Goal: Task Accomplishment & Management: Complete application form

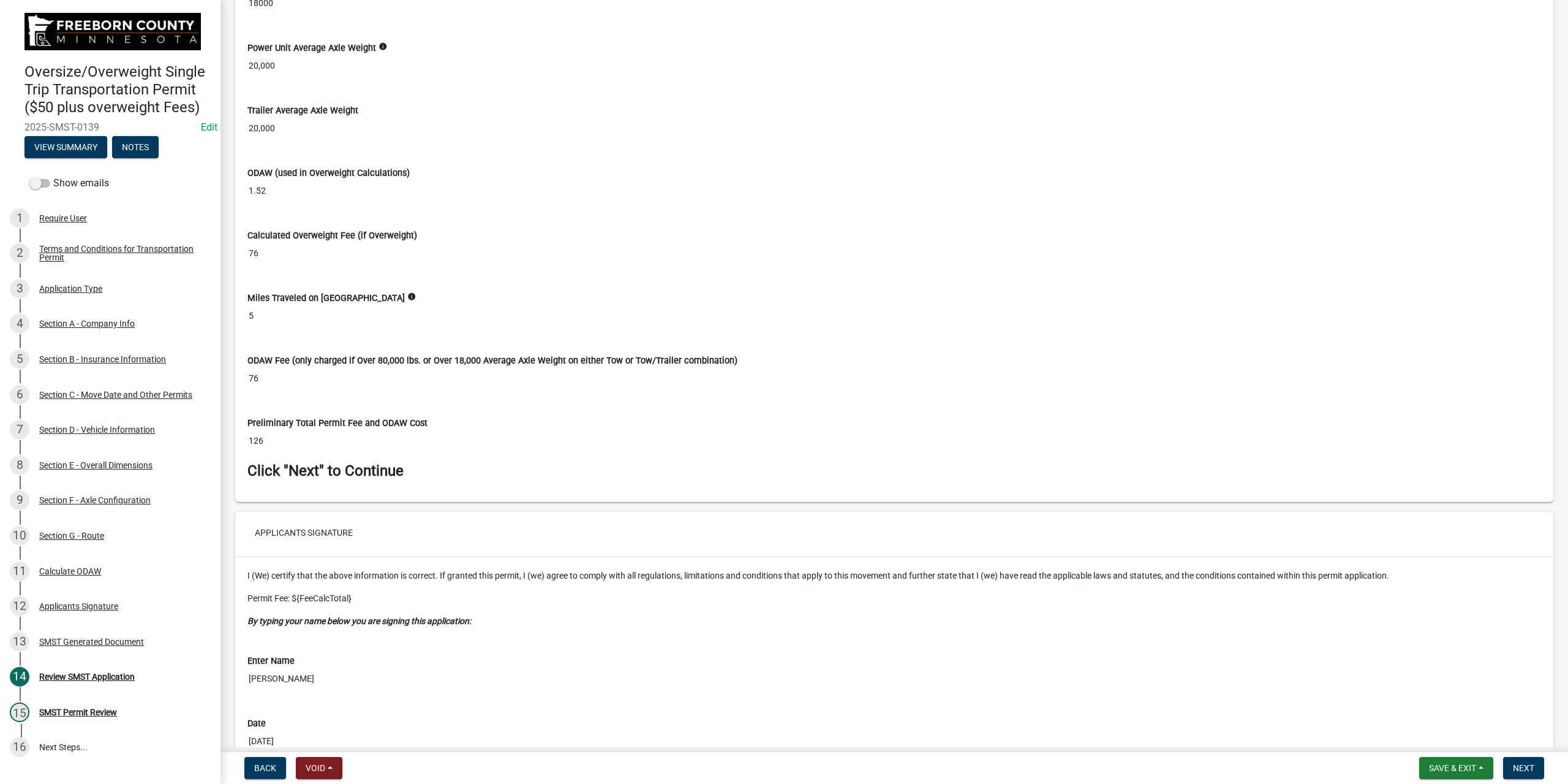
scroll to position [5515, 0]
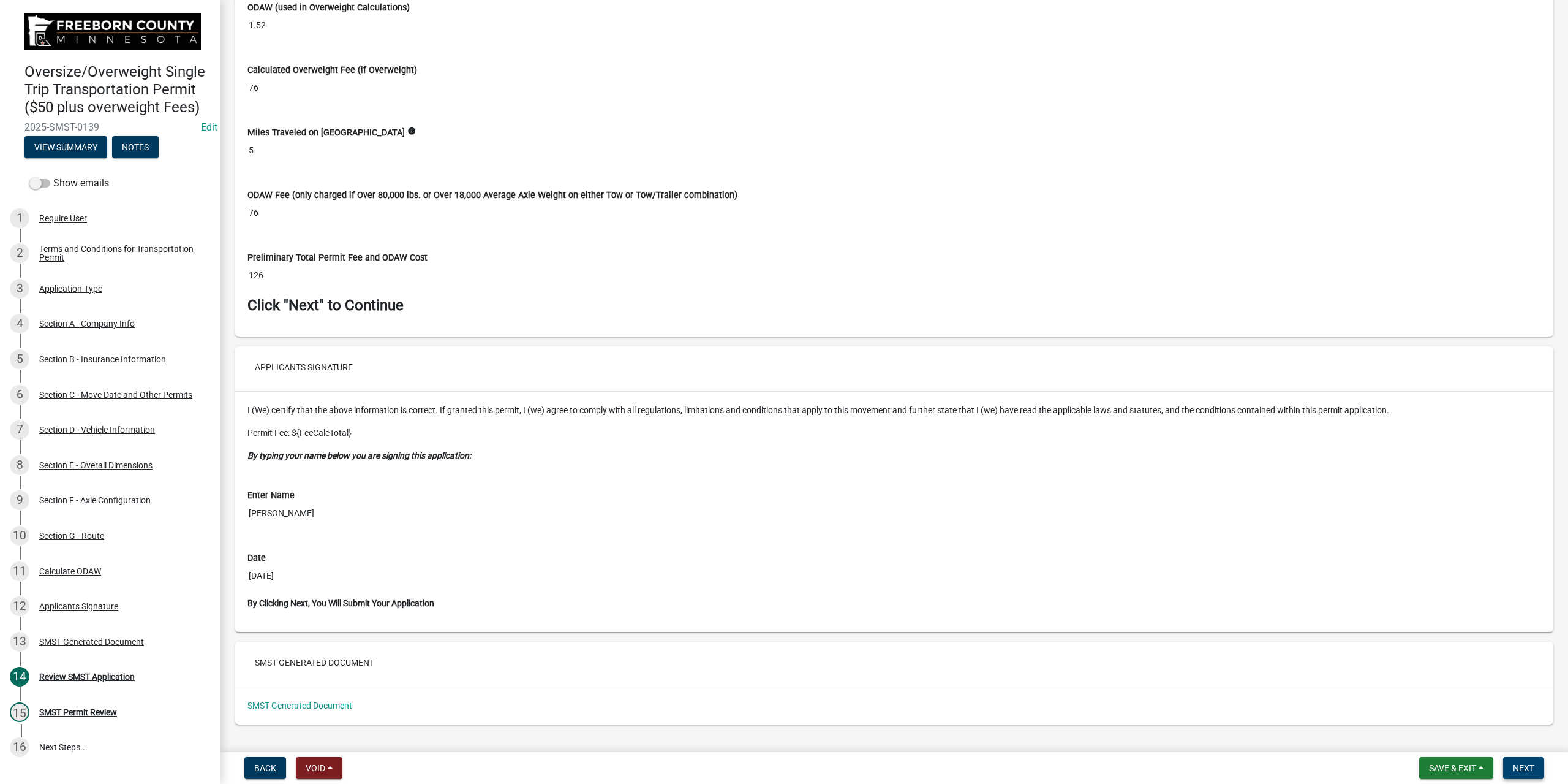
click at [1529, 765] on span "Next" at bounding box center [1523, 768] width 21 height 10
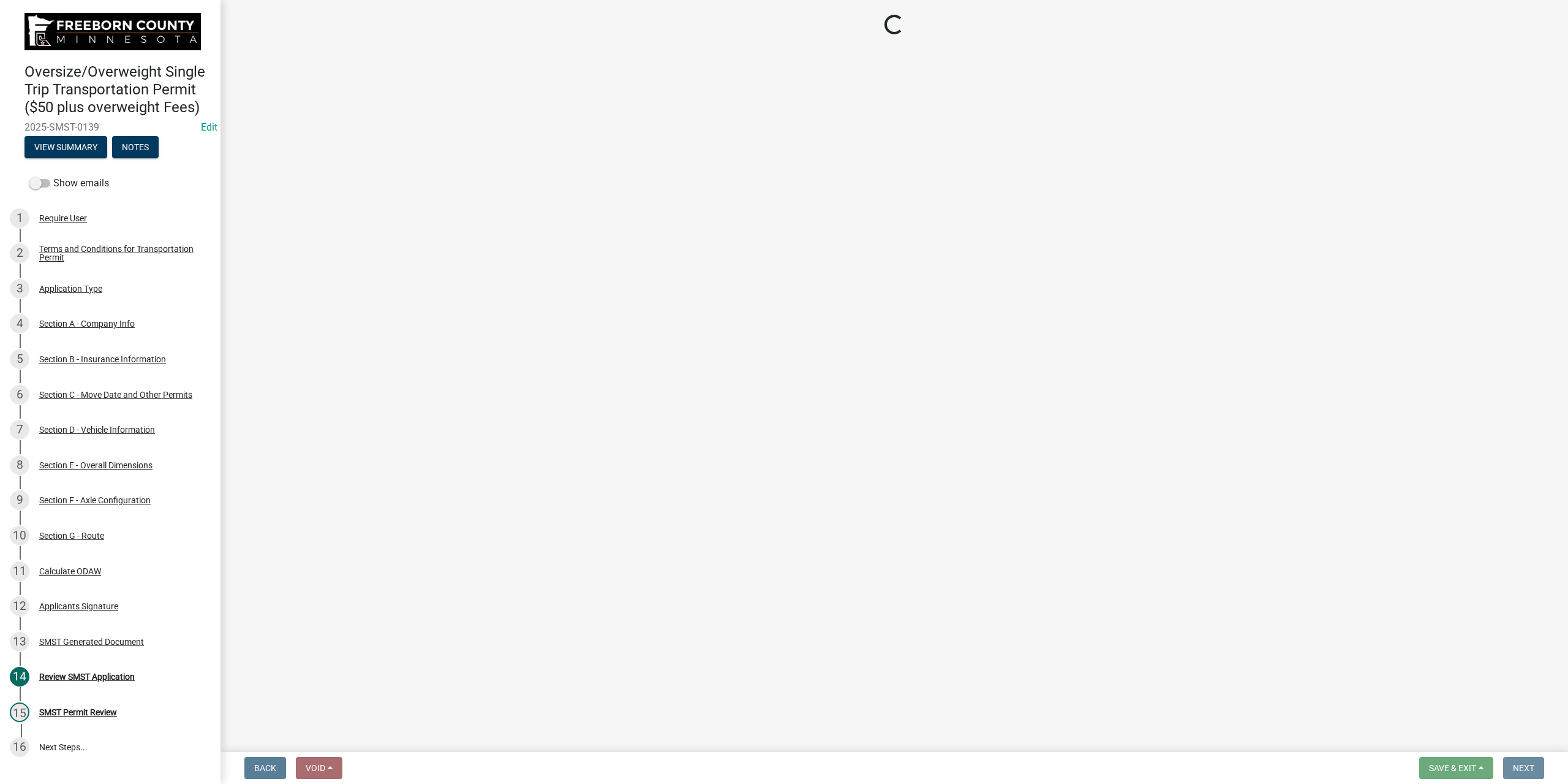
scroll to position [0, 0]
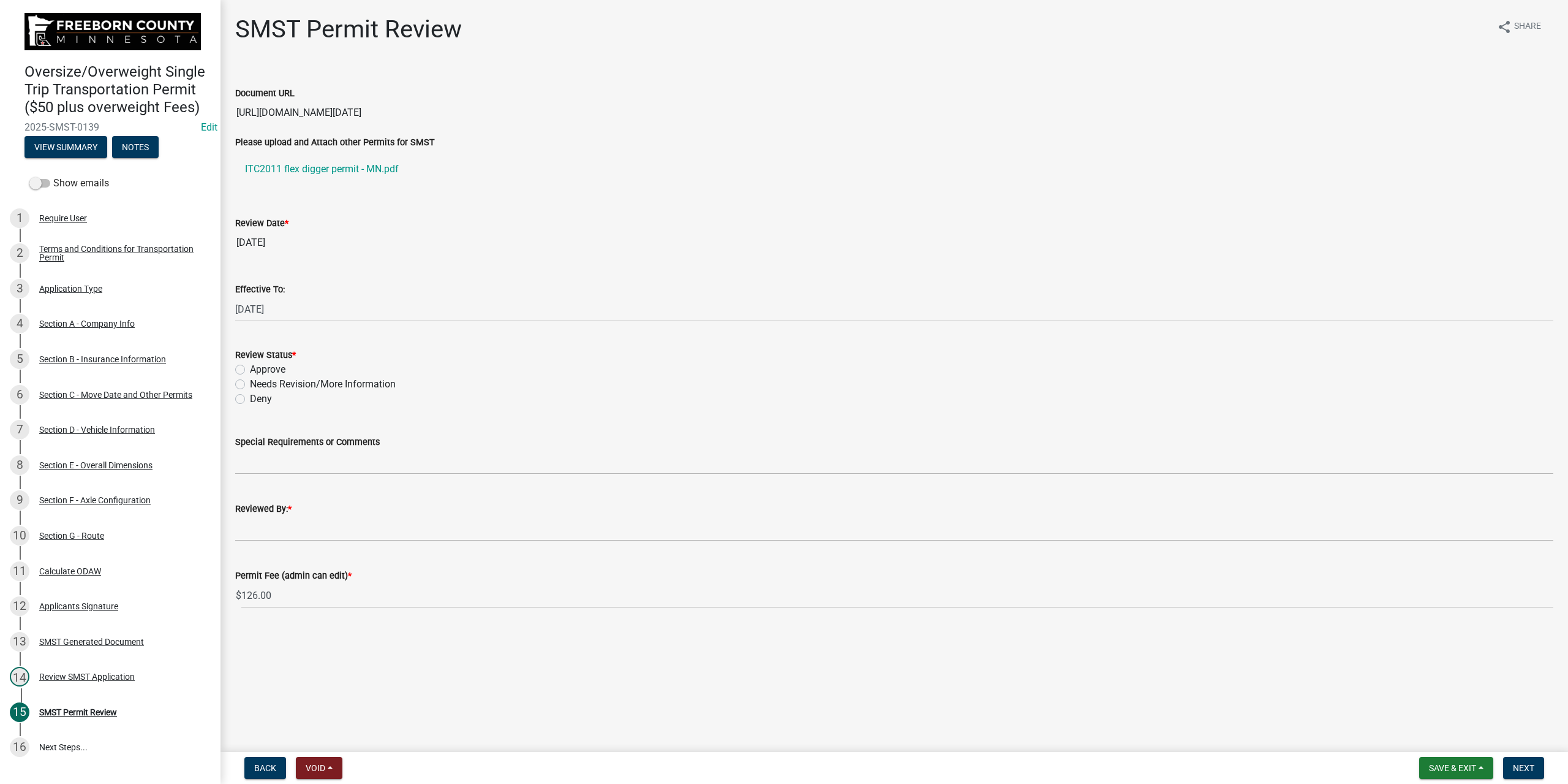
click at [250, 369] on label "Approve" at bounding box center [268, 369] width 36 height 14
click at [250, 369] on input "Approve" at bounding box center [254, 365] width 8 height 8
radio input "true"
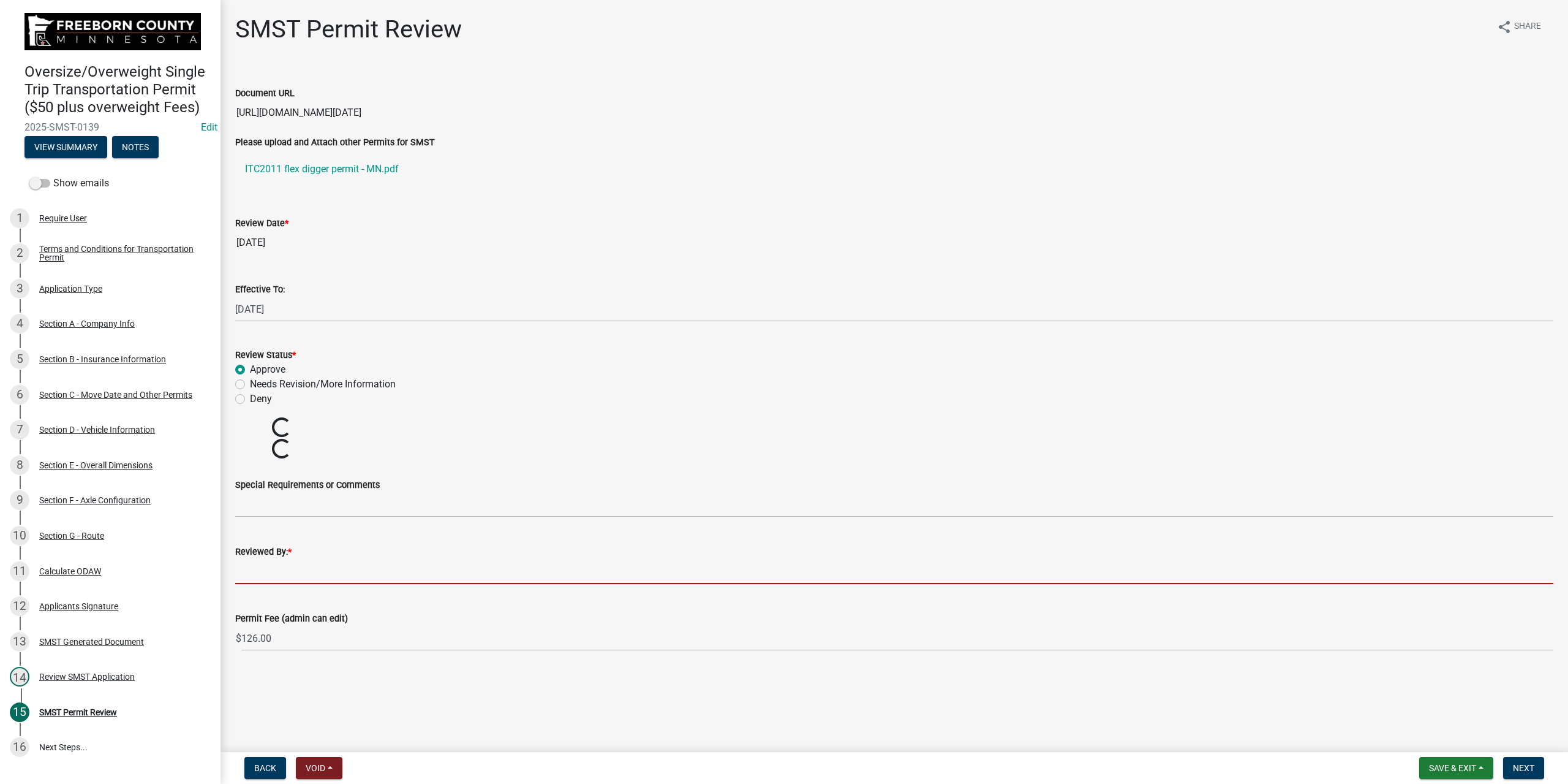
click at [296, 567] on input "Reviewed By: *" at bounding box center [893, 572] width 1318 height 26
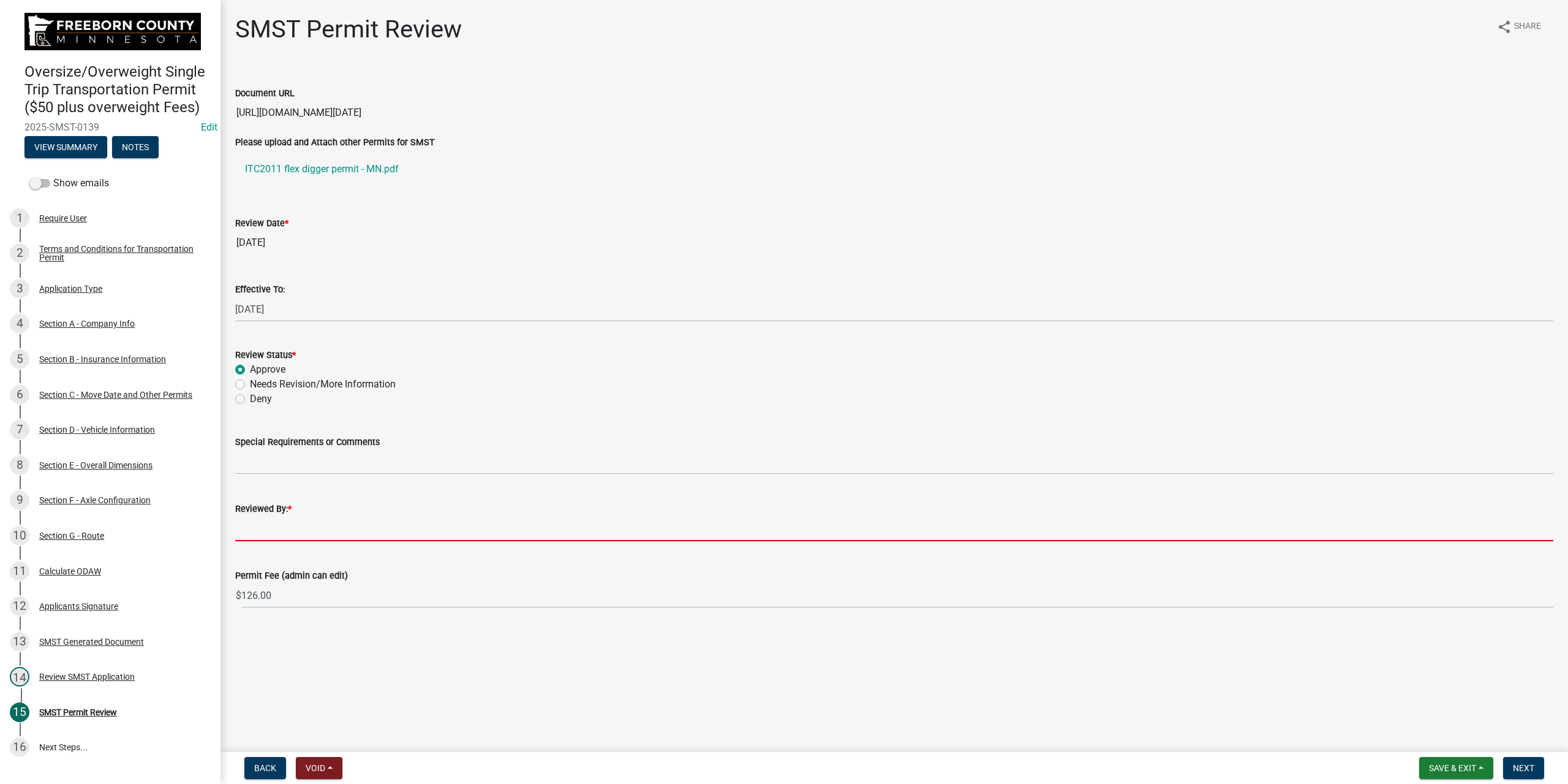
click at [276, 529] on input "Reviewed By: *" at bounding box center [893, 529] width 1318 height 26
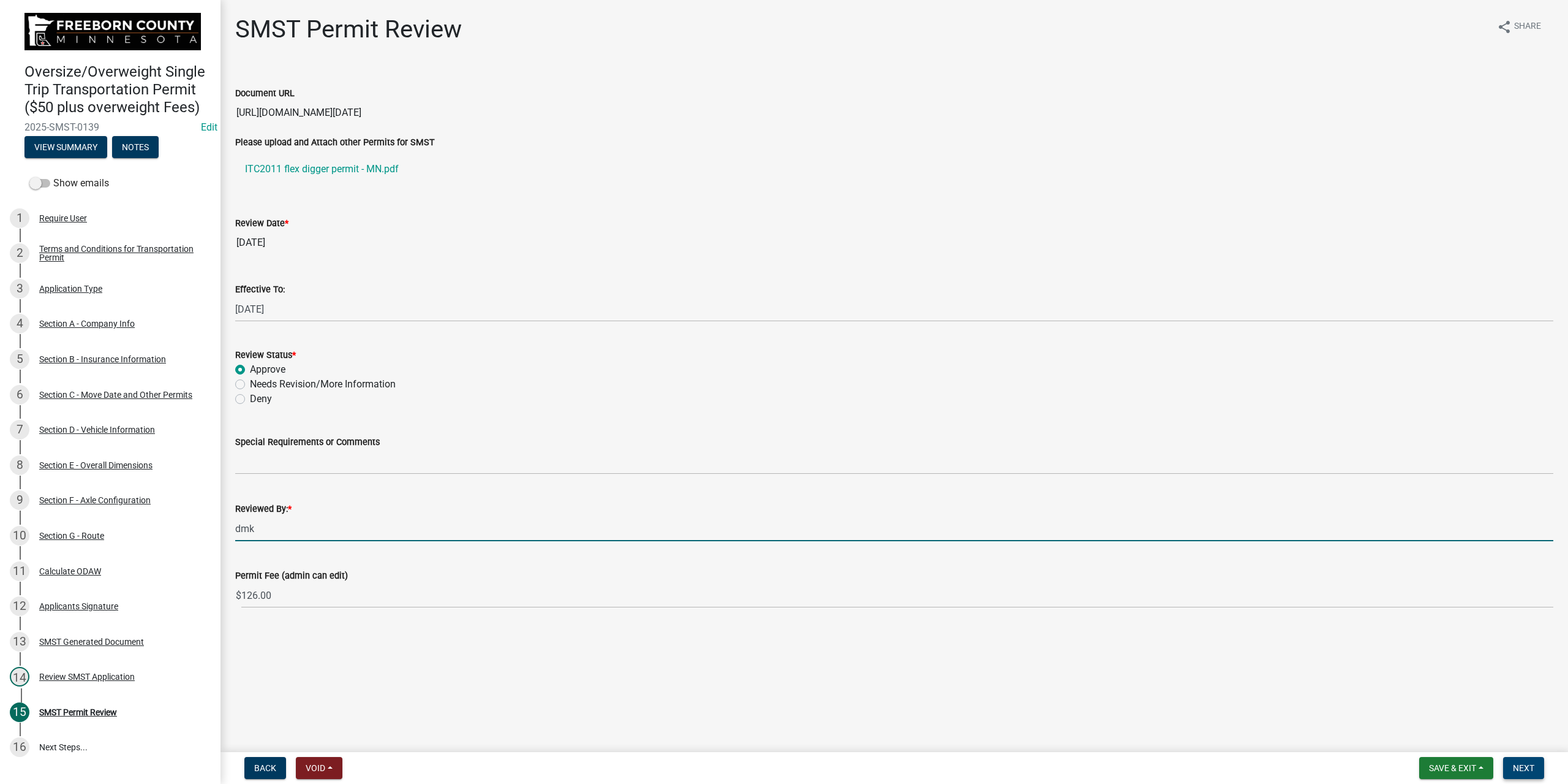
type input "dmk"
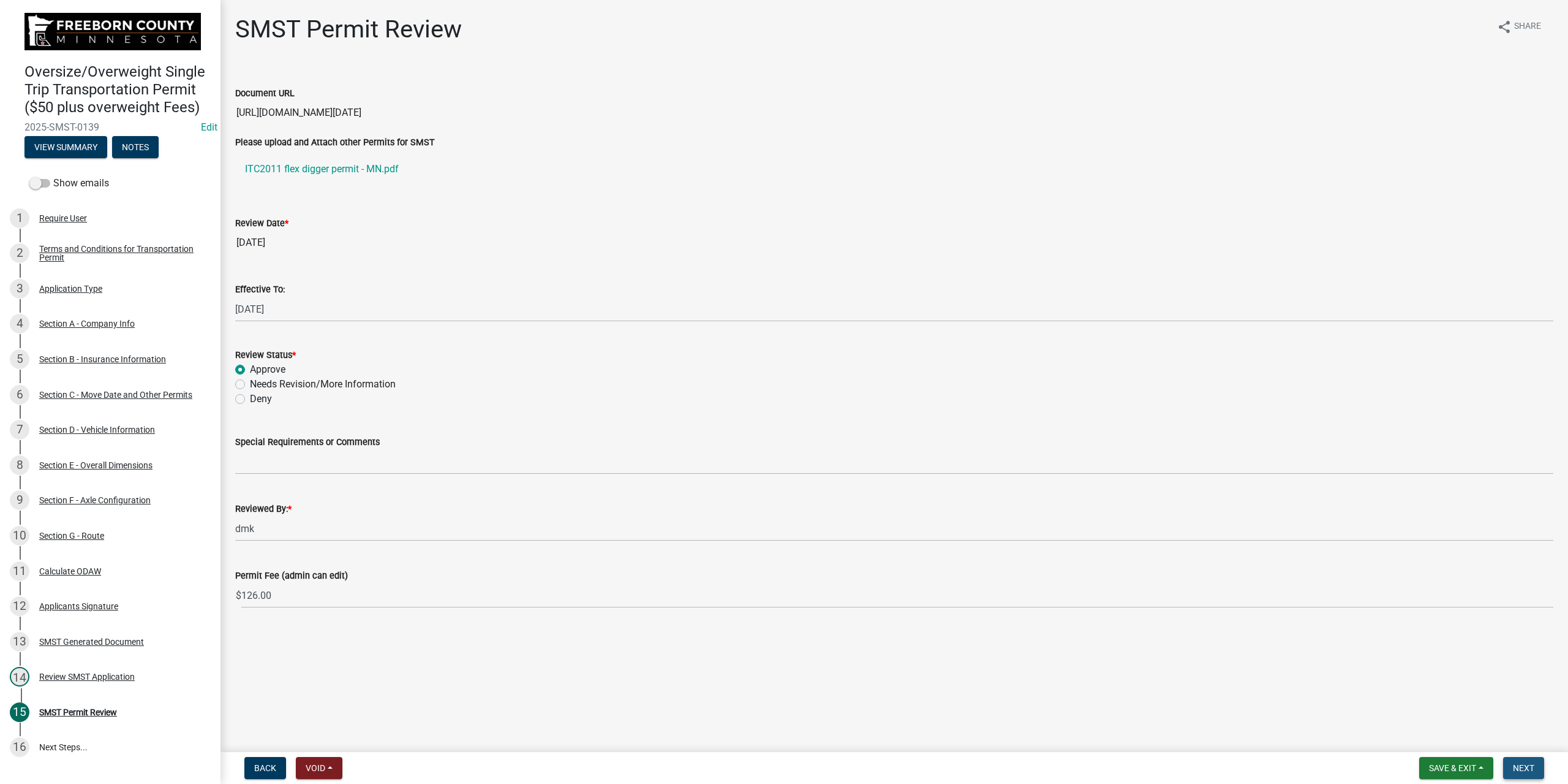
click at [1530, 764] on span "Next" at bounding box center [1523, 768] width 21 height 10
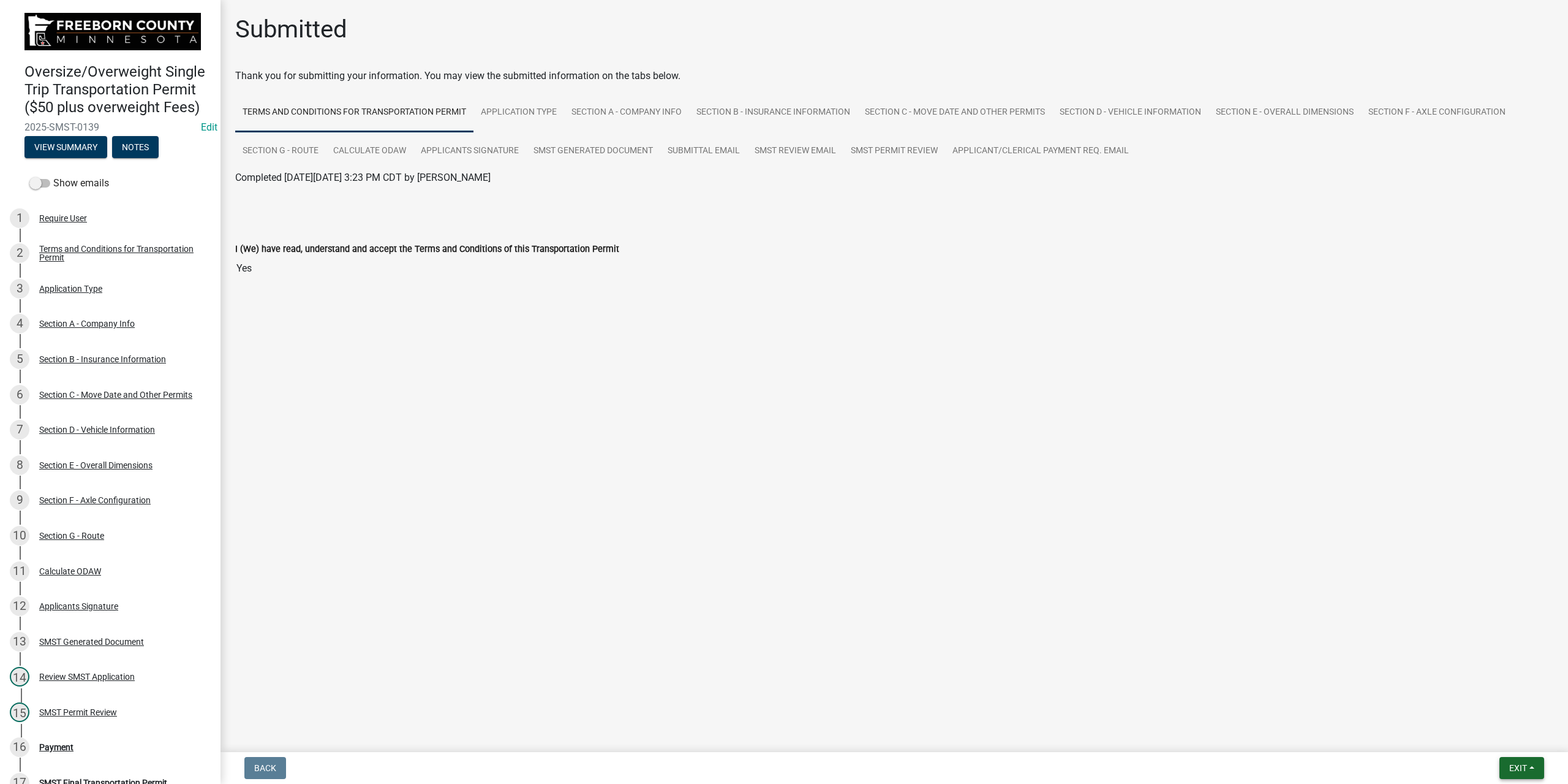
click at [1518, 761] on button "Exit" at bounding box center [1521, 768] width 45 height 22
click at [1330, 758] on div "Back Exit Save Save & Exit" at bounding box center [894, 768] width 1328 height 22
